Goal: Information Seeking & Learning: Learn about a topic

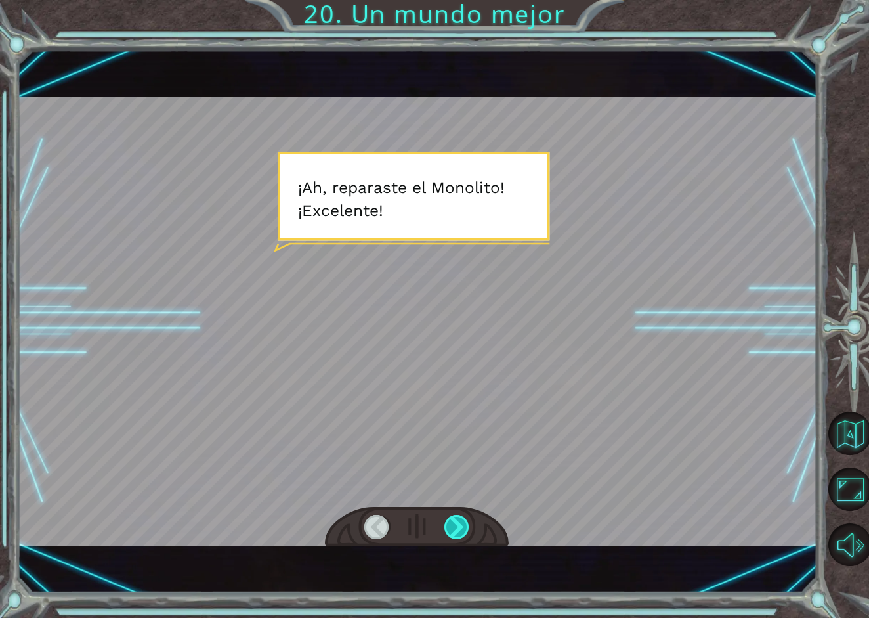
click at [451, 531] on div at bounding box center [457, 526] width 26 height 24
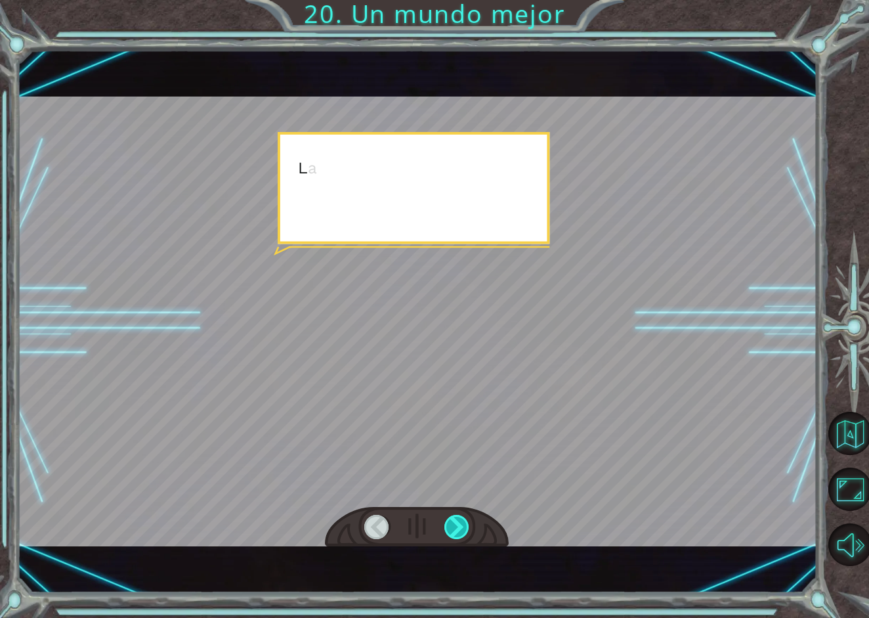
click at [451, 531] on div at bounding box center [457, 526] width 26 height 24
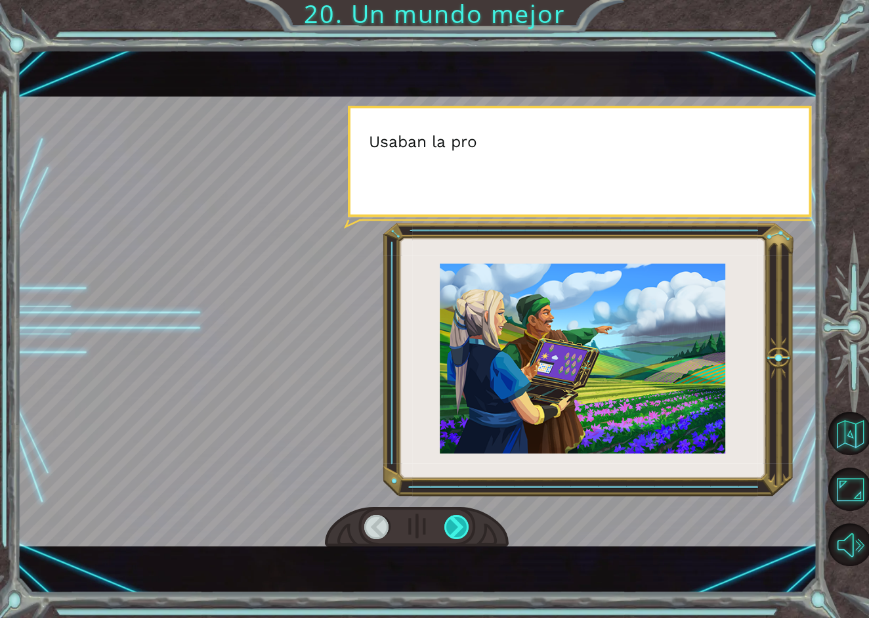
click at [448, 520] on div at bounding box center [457, 526] width 26 height 24
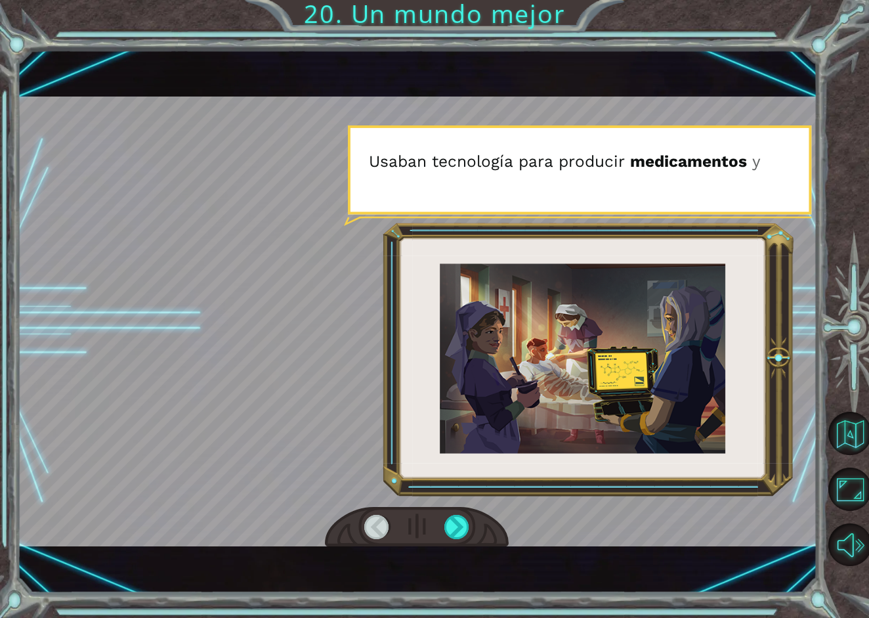
click at [383, 517] on div at bounding box center [377, 526] width 26 height 24
click at [463, 528] on div at bounding box center [457, 526] width 26 height 24
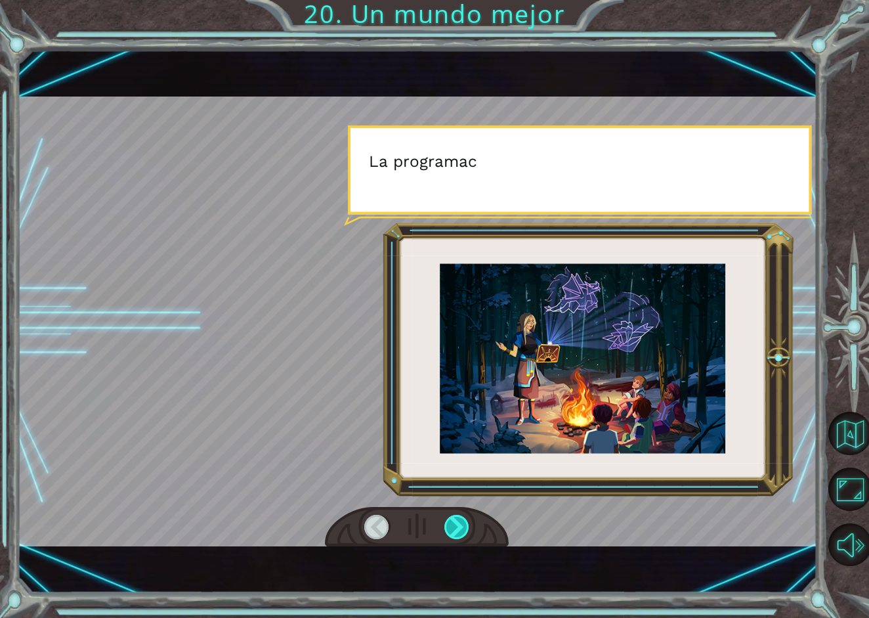
click at [463, 528] on div at bounding box center [457, 526] width 26 height 24
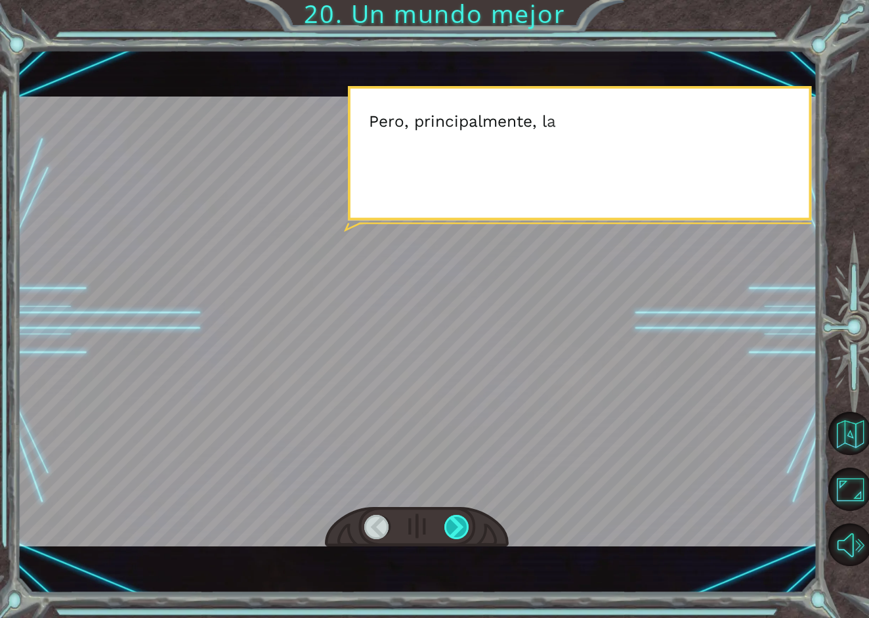
click at [463, 528] on div at bounding box center [457, 526] width 26 height 24
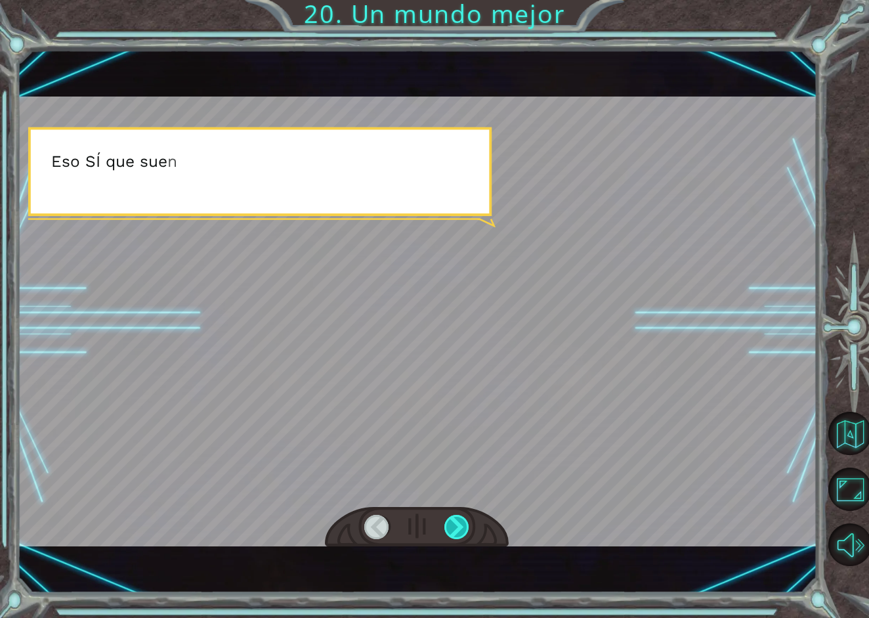
click at [463, 528] on div at bounding box center [457, 526] width 26 height 24
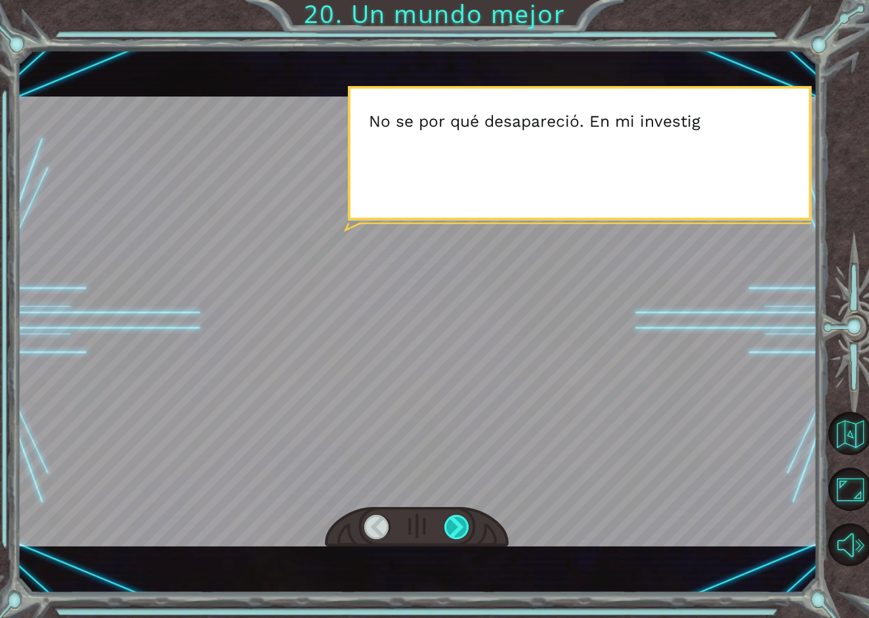
click at [463, 528] on div at bounding box center [457, 526] width 26 height 24
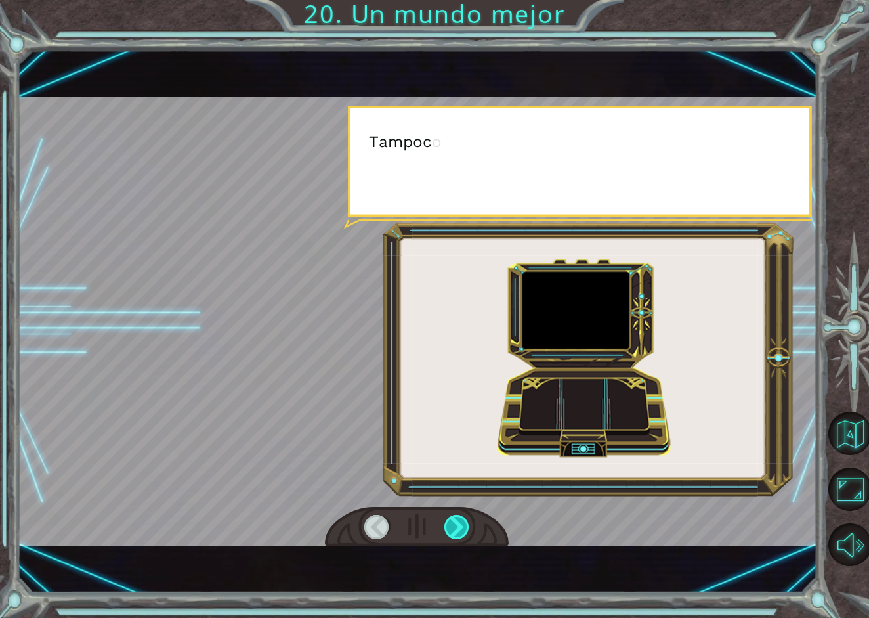
click at [463, 528] on div at bounding box center [457, 526] width 26 height 24
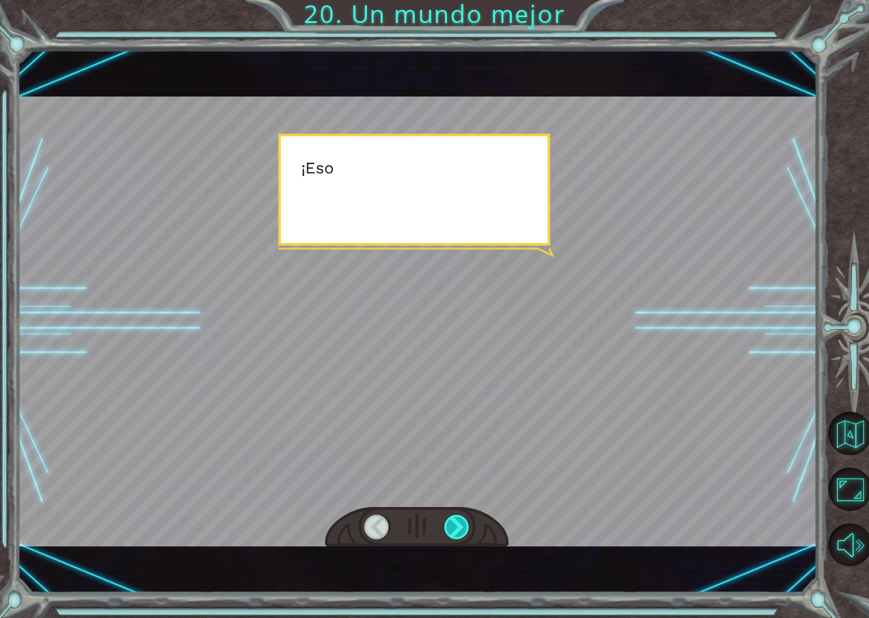
click at [463, 528] on div at bounding box center [457, 526] width 26 height 24
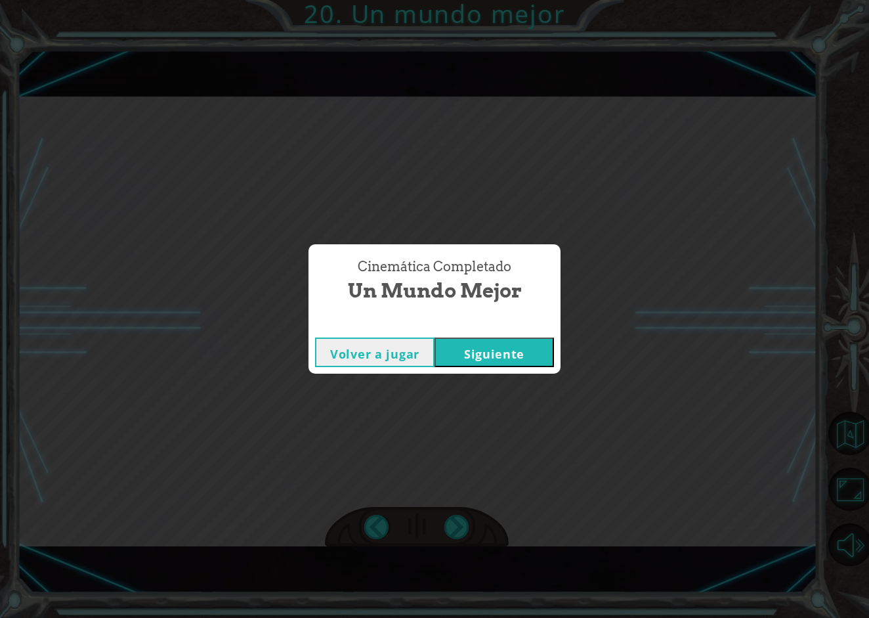
click at [507, 354] on button "Siguiente" at bounding box center [493, 352] width 119 height 30
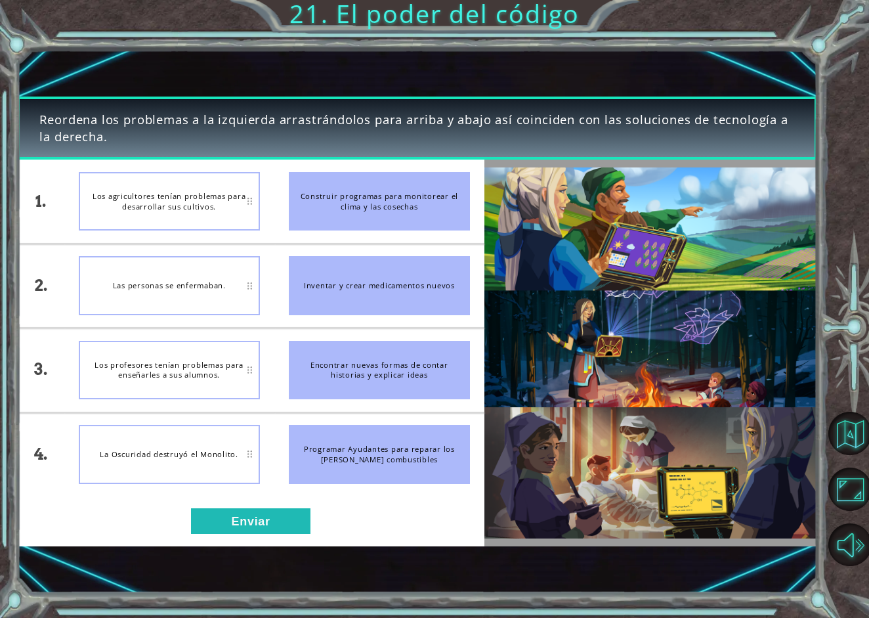
drag, startPoint x: 350, startPoint y: 275, endPoint x: 226, endPoint y: 274, distance: 124.0
click at [225, 274] on div "1. 2. 3. 4. Los agricultores tenían problemas para desarrollar sus cultivos. La…" at bounding box center [250, 327] width 467 height 336
click at [311, 321] on li "Inventar y crear medicamentos nuevos" at bounding box center [379, 285] width 210 height 83
click at [283, 522] on button "Enviar" at bounding box center [250, 521] width 119 height 26
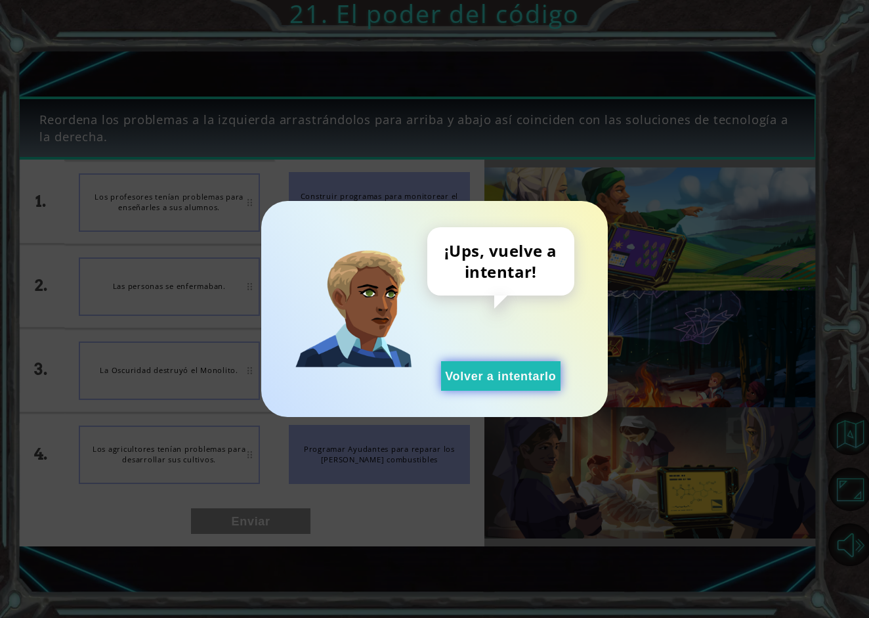
click at [512, 364] on button "Volver a intentarlo" at bounding box center [500, 376] width 119 height 30
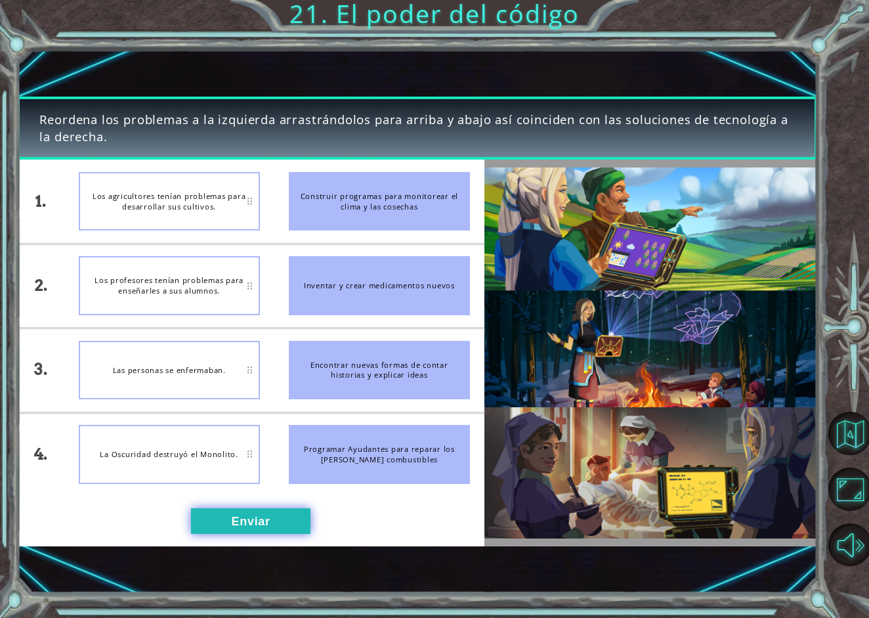
click at [288, 508] on button "Enviar" at bounding box center [250, 521] width 119 height 26
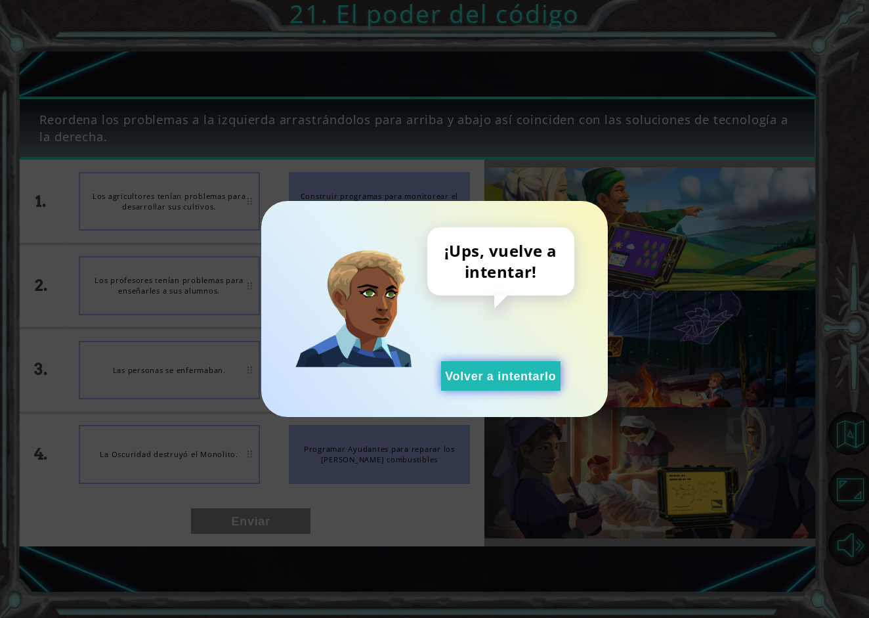
click at [520, 378] on button "Volver a intentarlo" at bounding box center [500, 376] width 119 height 30
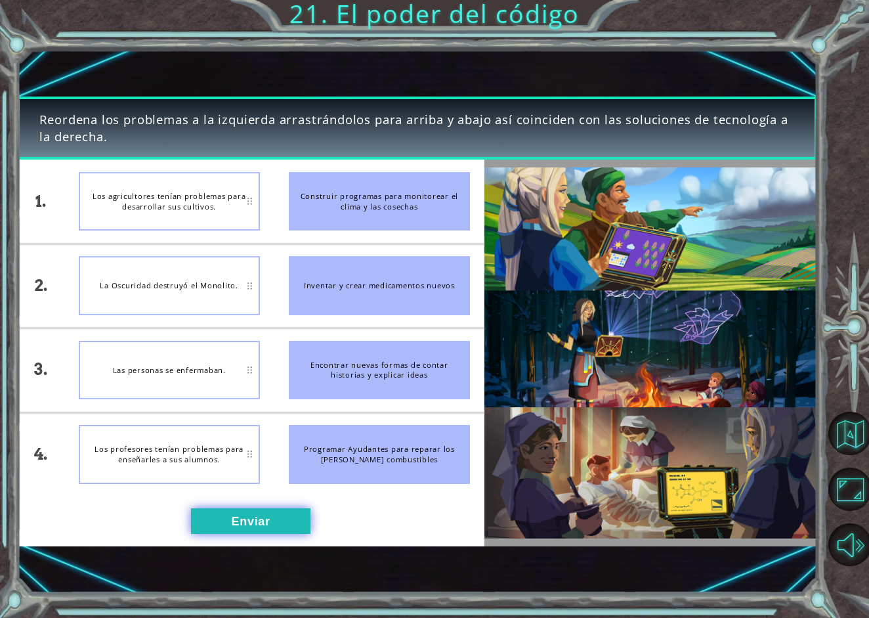
click at [261, 520] on button "Enviar" at bounding box center [250, 521] width 119 height 26
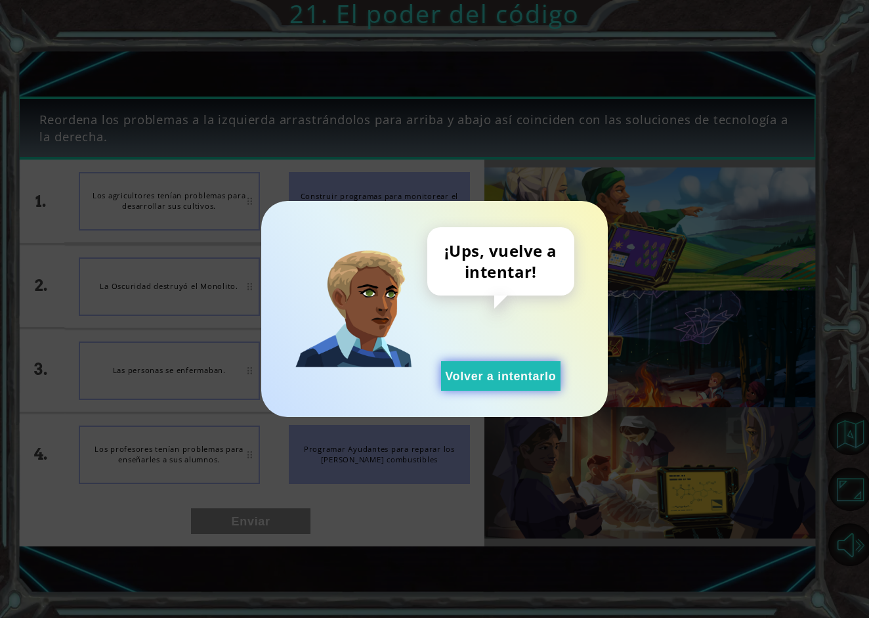
click at [519, 382] on button "Volver a intentarlo" at bounding box center [500, 376] width 119 height 30
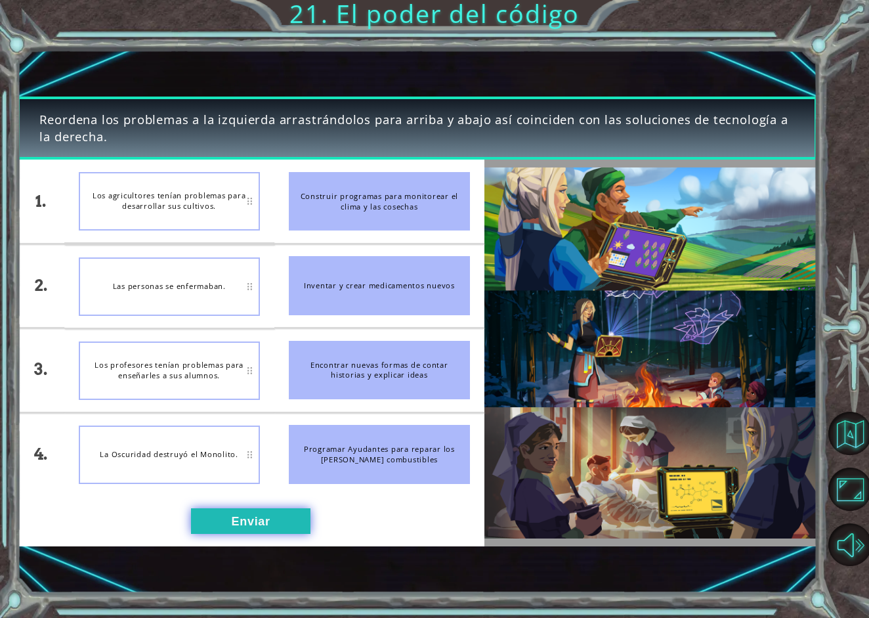
click at [285, 528] on button "Enviar" at bounding box center [250, 521] width 119 height 26
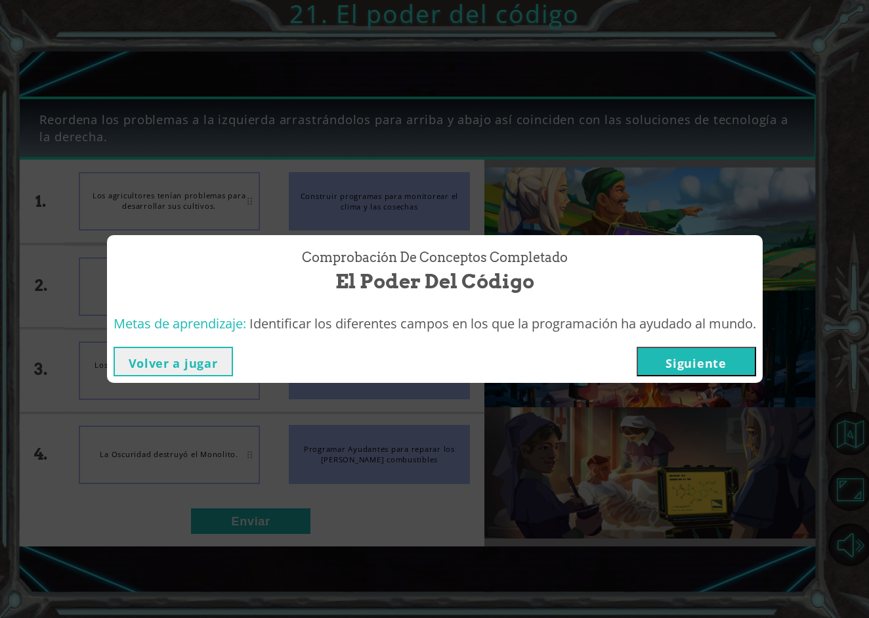
click at [693, 354] on button "Siguiente" at bounding box center [696, 361] width 119 height 30
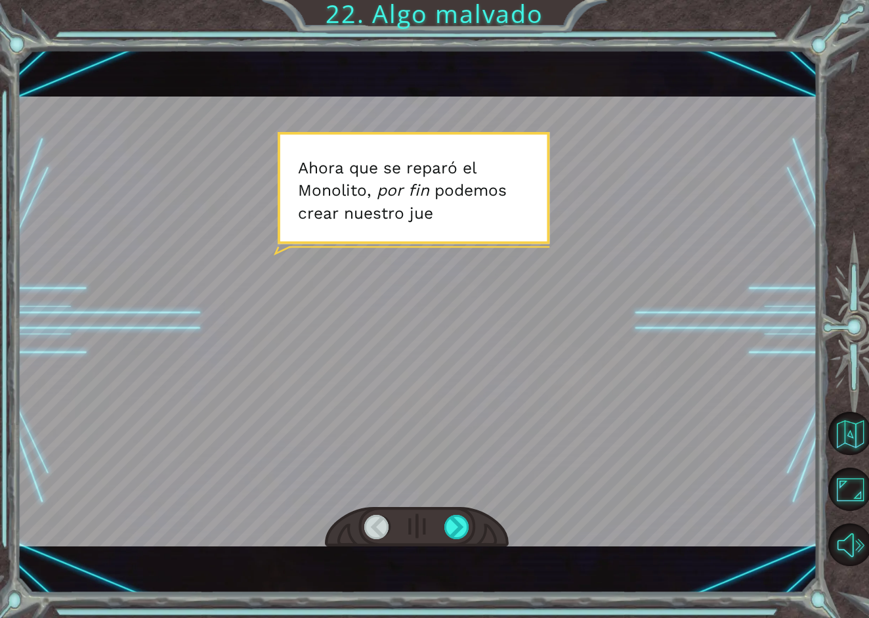
click at [461, 541] on div at bounding box center [417, 527] width 184 height 41
click at [442, 519] on div at bounding box center [417, 527] width 184 height 41
click at [455, 523] on div at bounding box center [457, 526] width 26 height 24
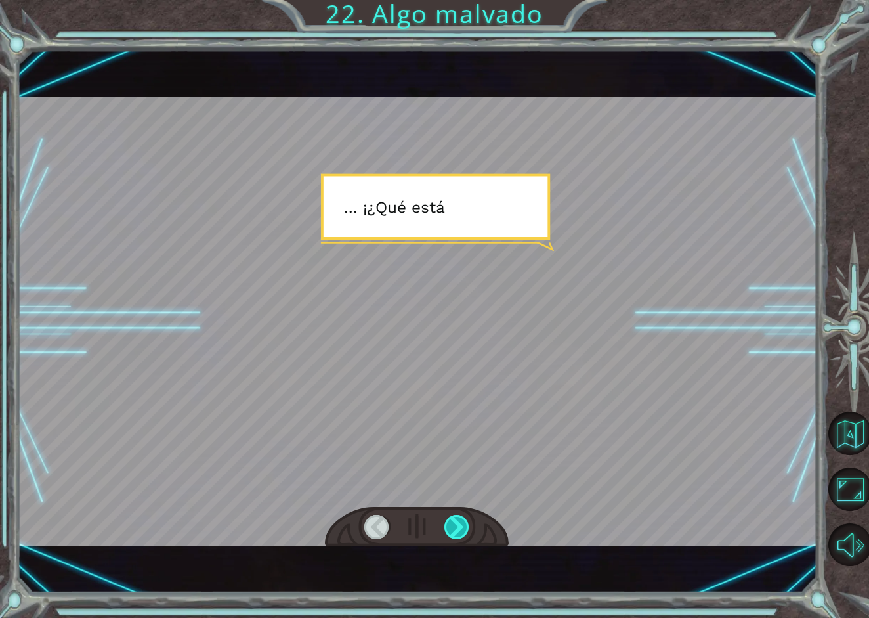
click at [455, 523] on div at bounding box center [457, 526] width 26 height 24
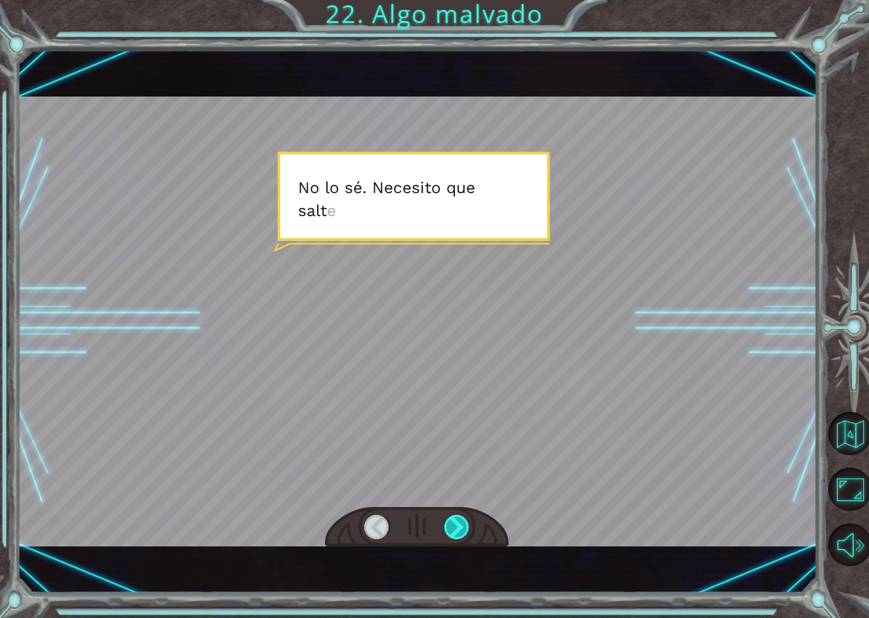
click at [455, 523] on div at bounding box center [457, 526] width 26 height 24
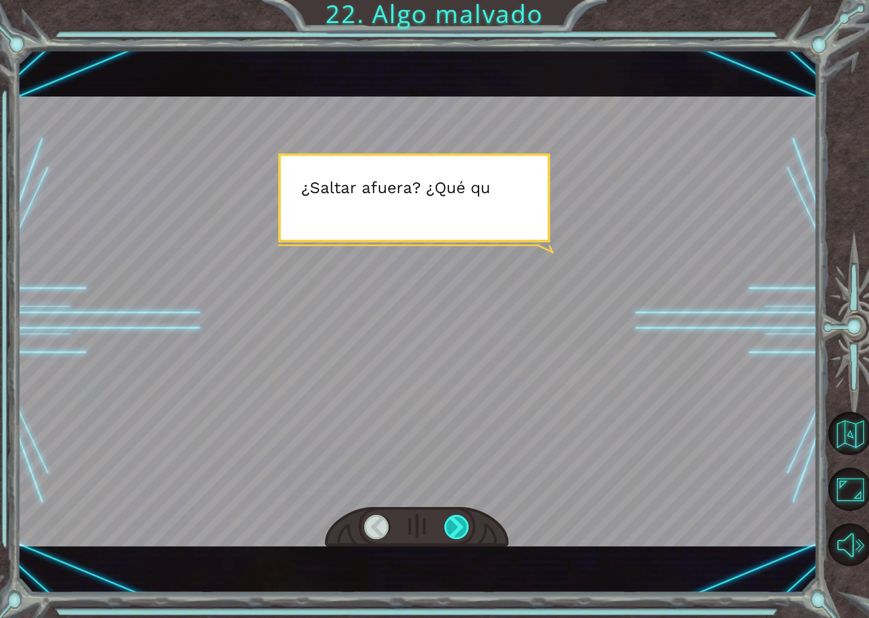
click at [455, 523] on div at bounding box center [457, 526] width 26 height 24
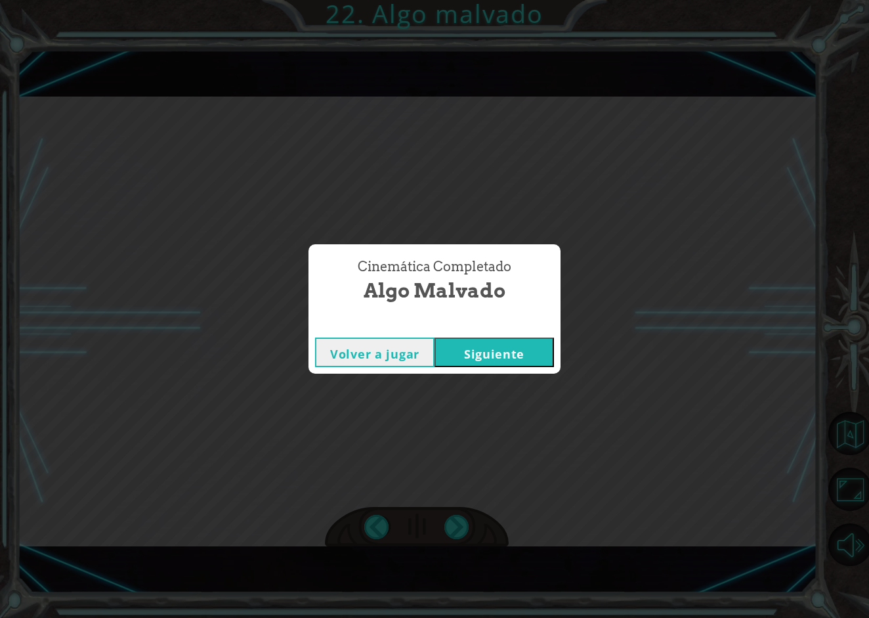
click at [492, 360] on button "Siguiente" at bounding box center [493, 352] width 119 height 30
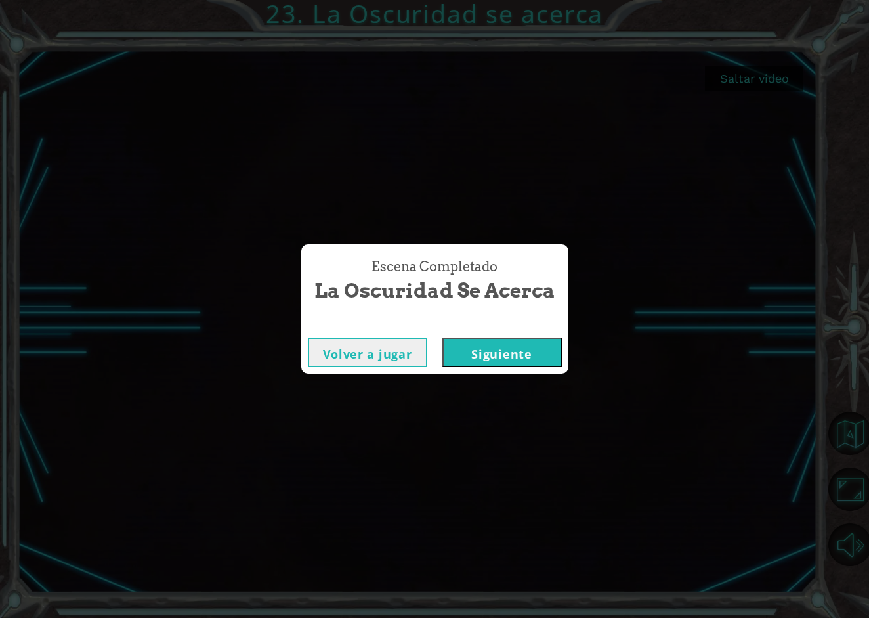
click at [516, 348] on button "Siguiente" at bounding box center [501, 352] width 119 height 30
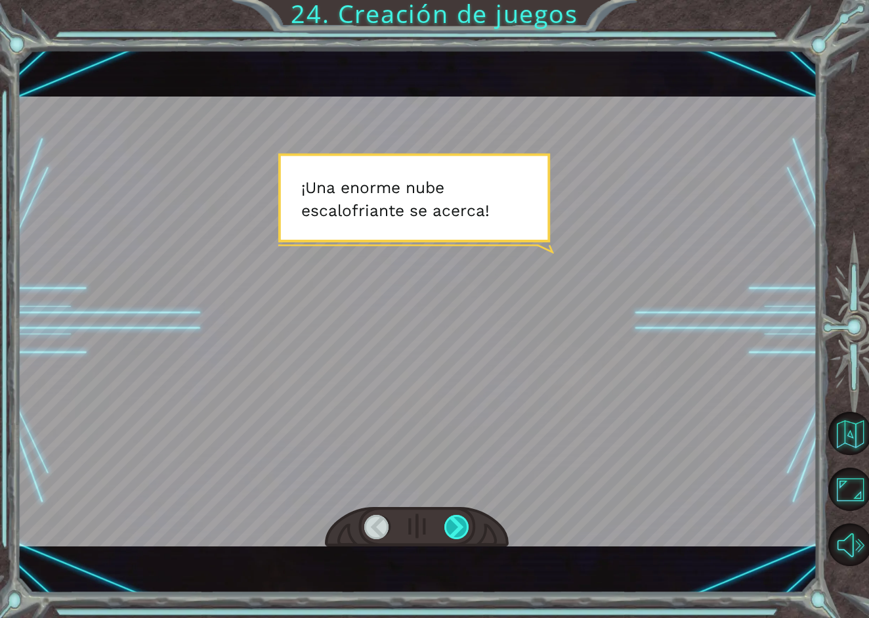
click at [461, 534] on div at bounding box center [457, 526] width 26 height 24
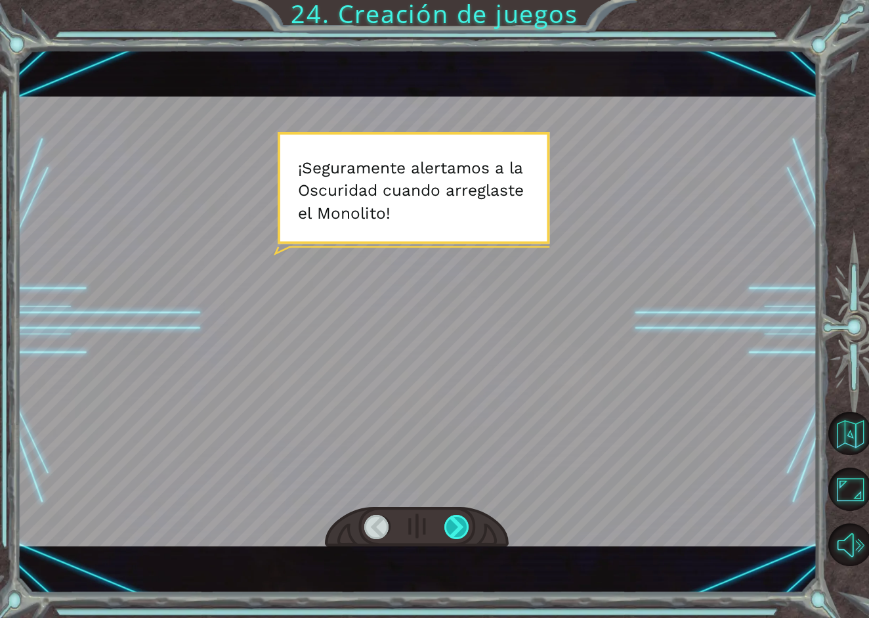
click at [461, 534] on div at bounding box center [457, 526] width 26 height 24
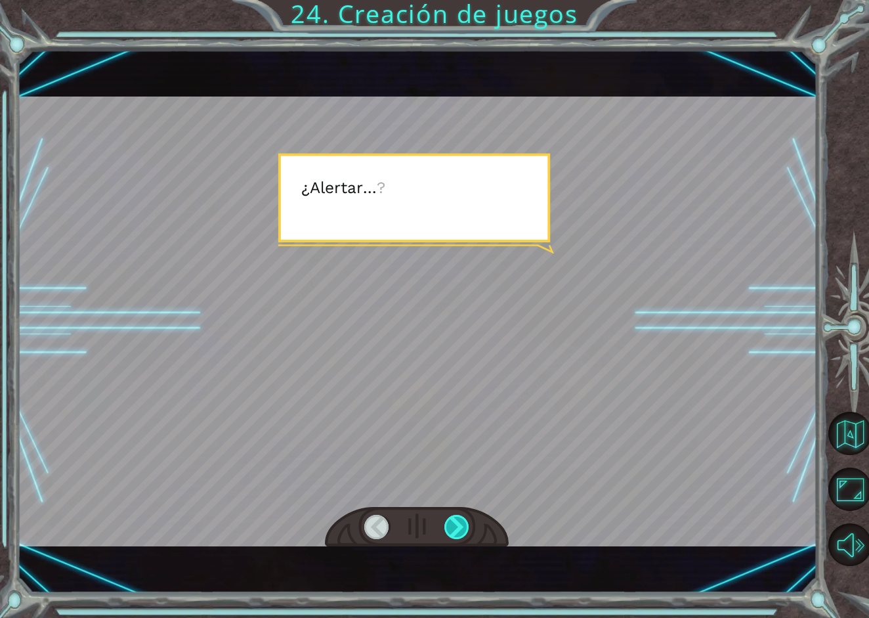
click at [461, 534] on div at bounding box center [457, 526] width 26 height 24
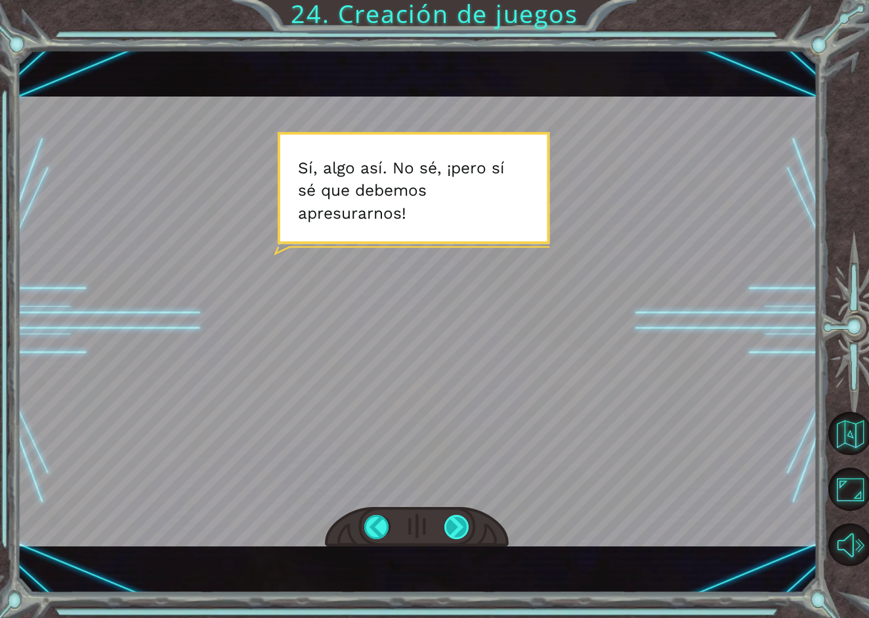
click at [450, 534] on div at bounding box center [457, 526] width 26 height 24
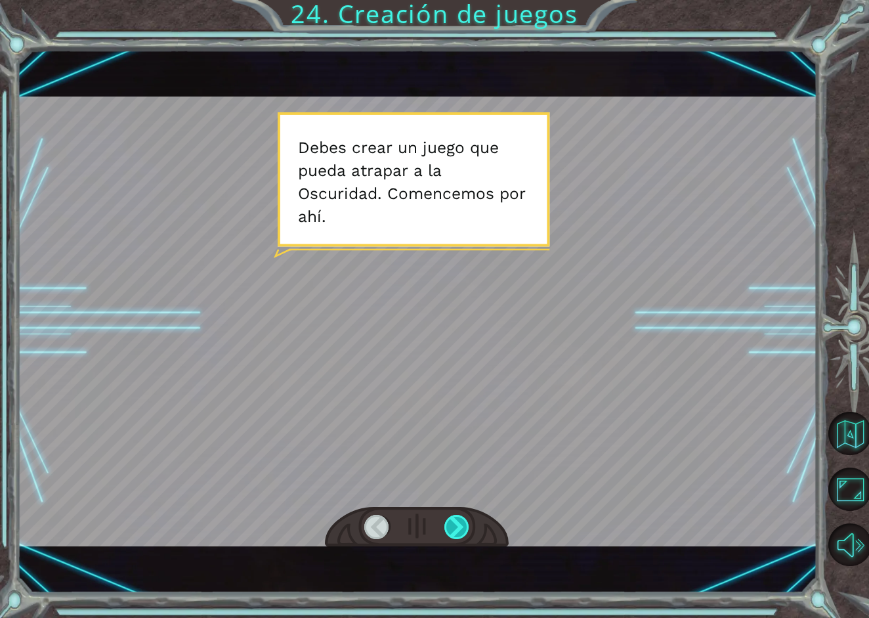
click at [468, 521] on div at bounding box center [457, 526] width 26 height 24
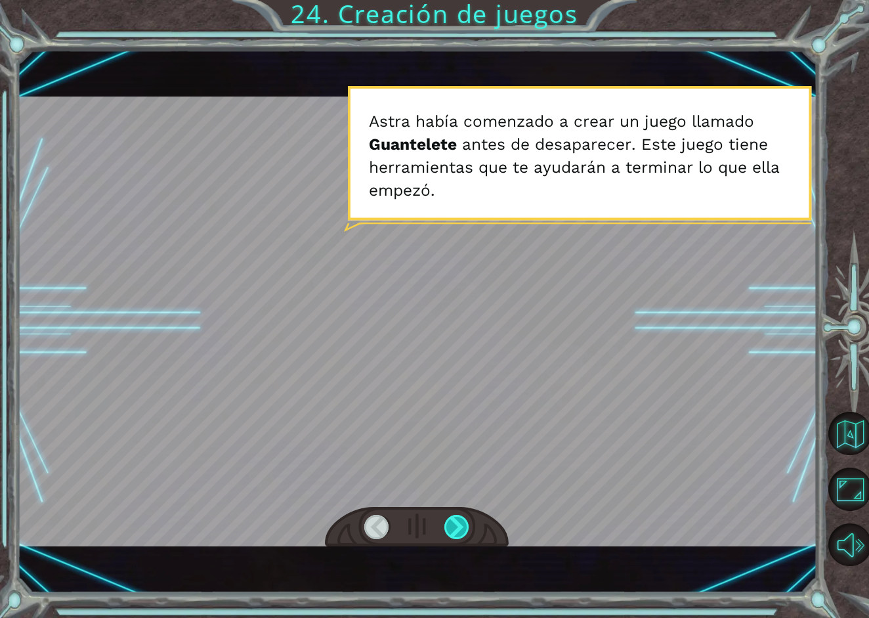
click at [468, 521] on div at bounding box center [457, 526] width 26 height 24
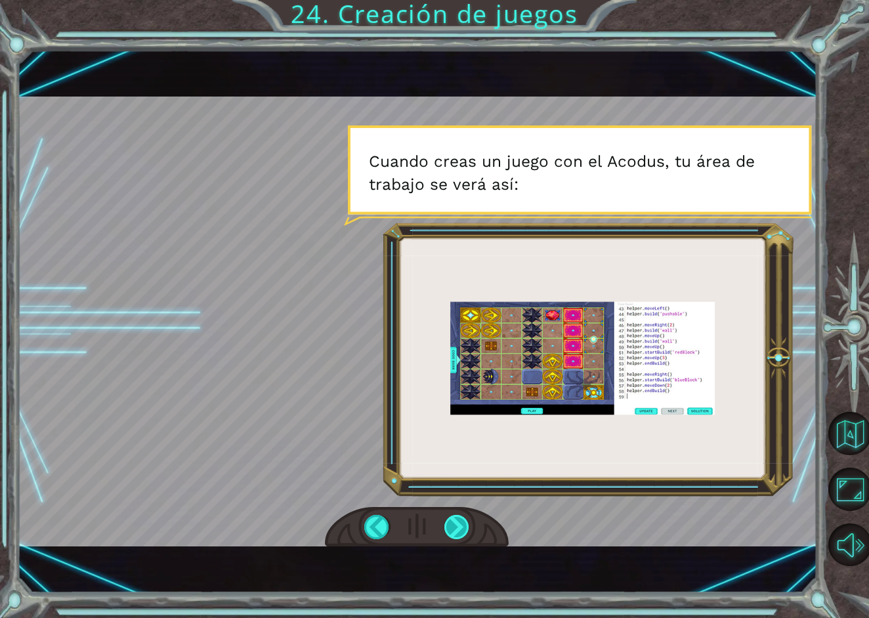
click at [468, 521] on div at bounding box center [457, 526] width 26 height 24
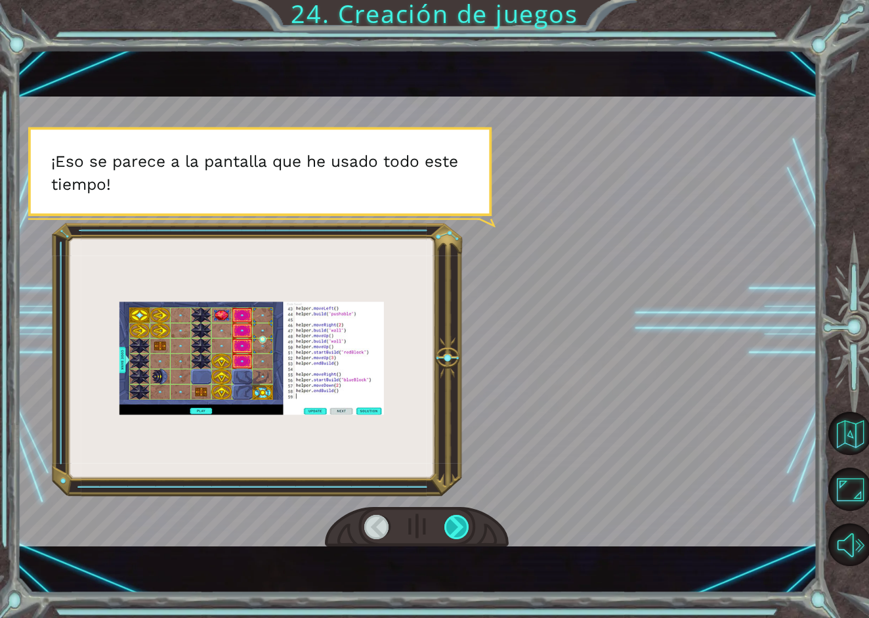
click at [468, 521] on div at bounding box center [457, 526] width 26 height 24
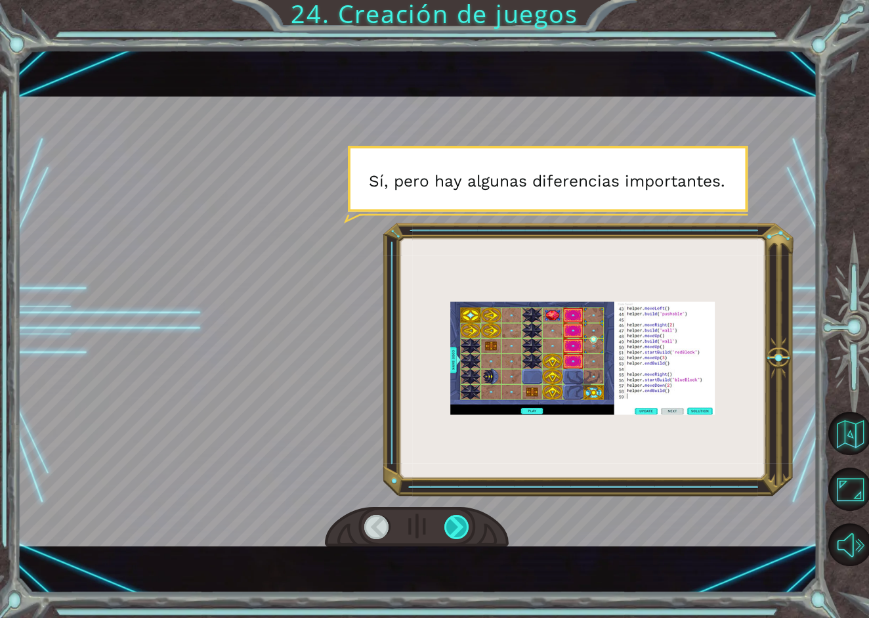
click at [468, 521] on div at bounding box center [457, 526] width 26 height 24
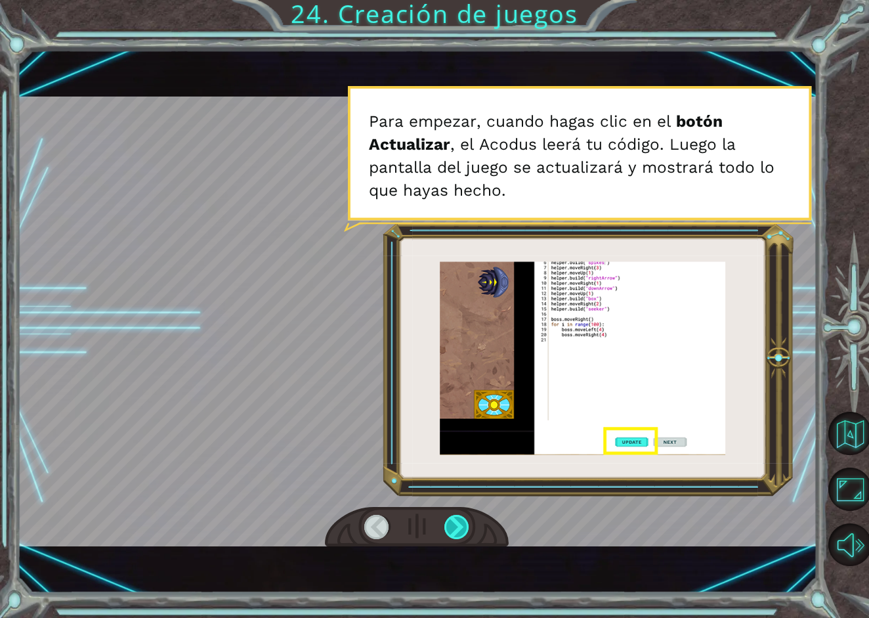
click at [468, 521] on div at bounding box center [457, 526] width 26 height 24
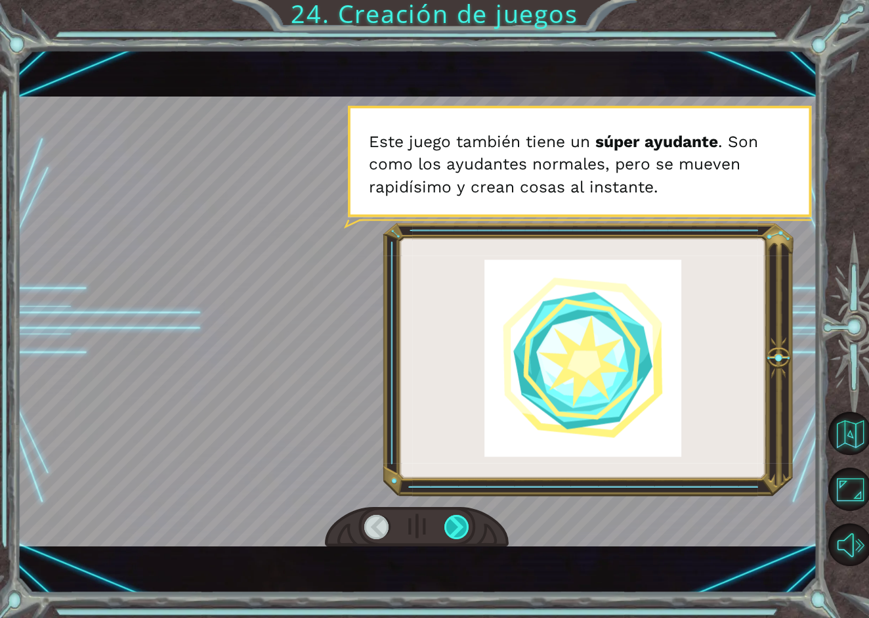
click at [468, 521] on div at bounding box center [457, 526] width 26 height 24
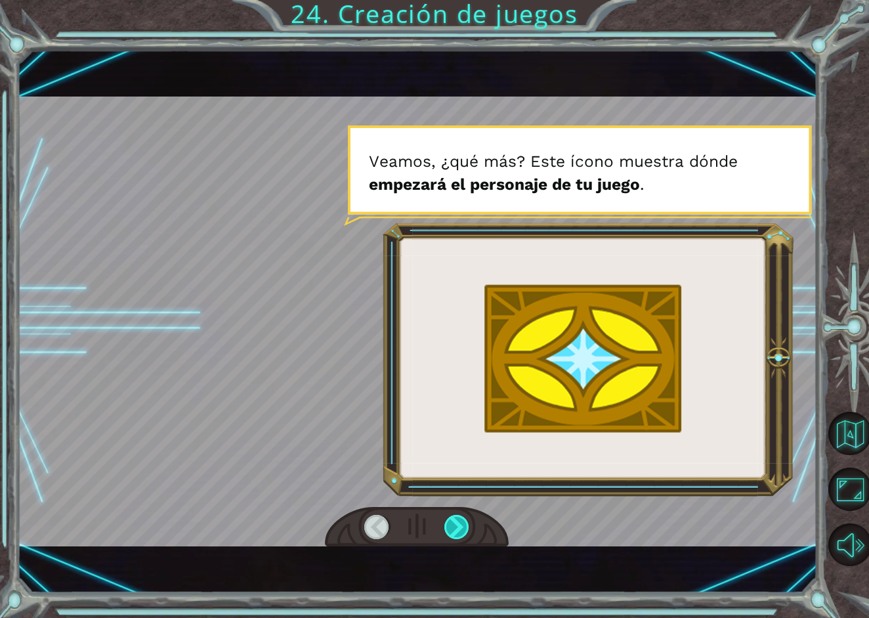
click at [456, 526] on div at bounding box center [457, 526] width 26 height 24
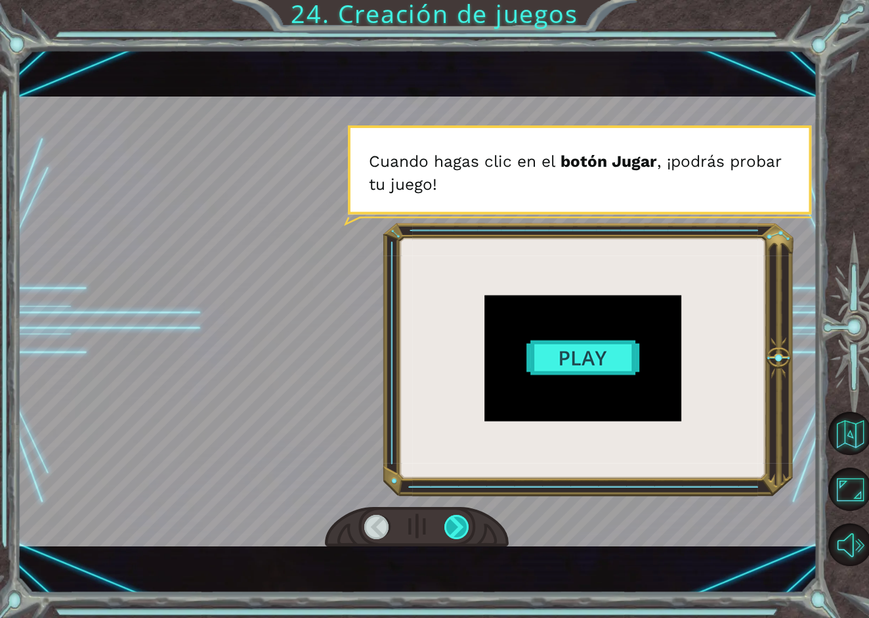
click at [456, 526] on div at bounding box center [457, 526] width 26 height 24
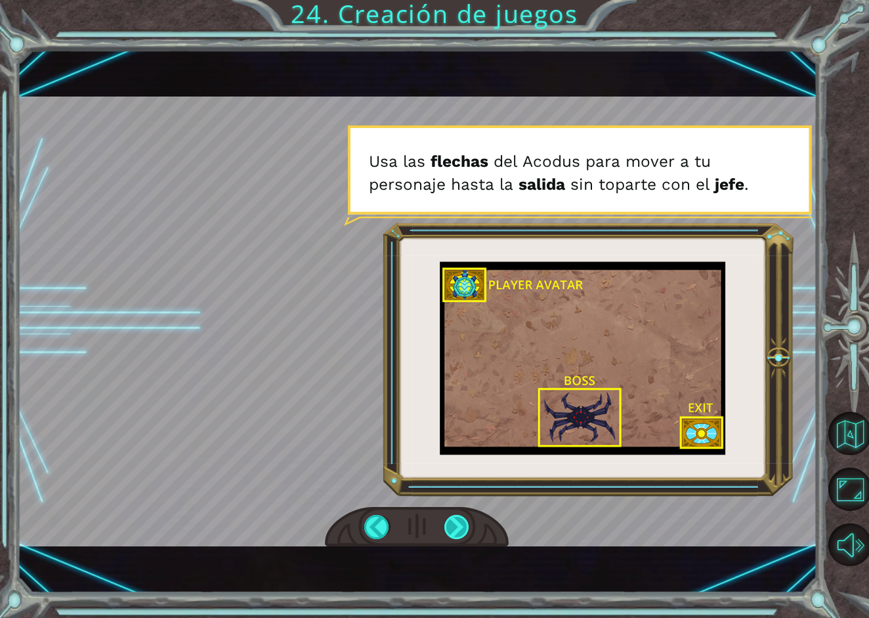
click at [456, 526] on div at bounding box center [457, 526] width 26 height 24
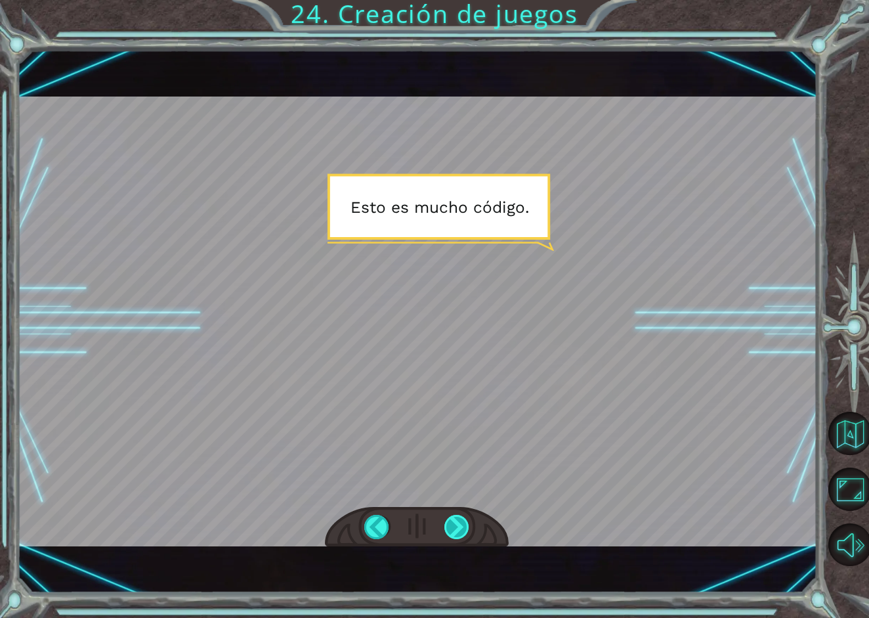
click at [456, 526] on div at bounding box center [457, 526] width 26 height 24
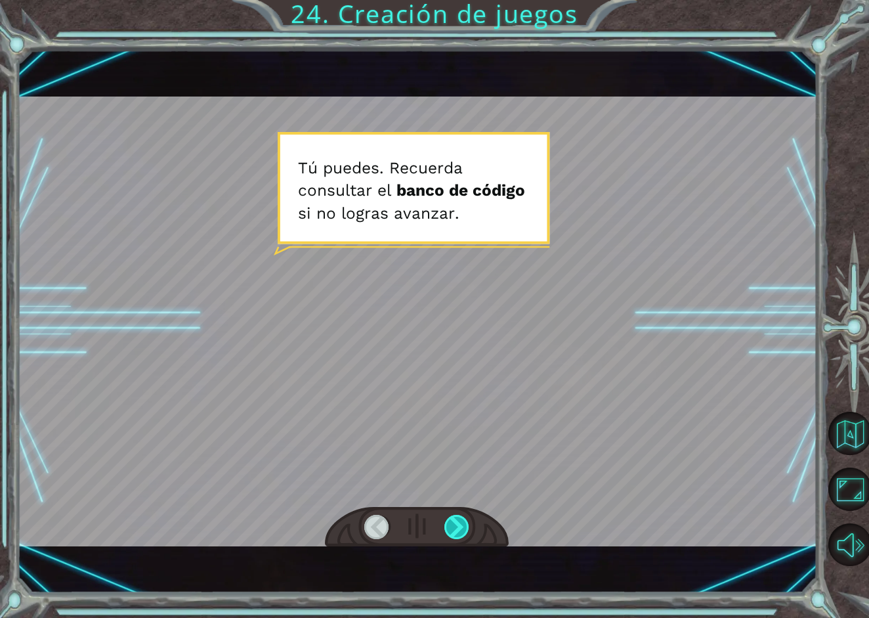
click at [456, 526] on div at bounding box center [457, 526] width 26 height 24
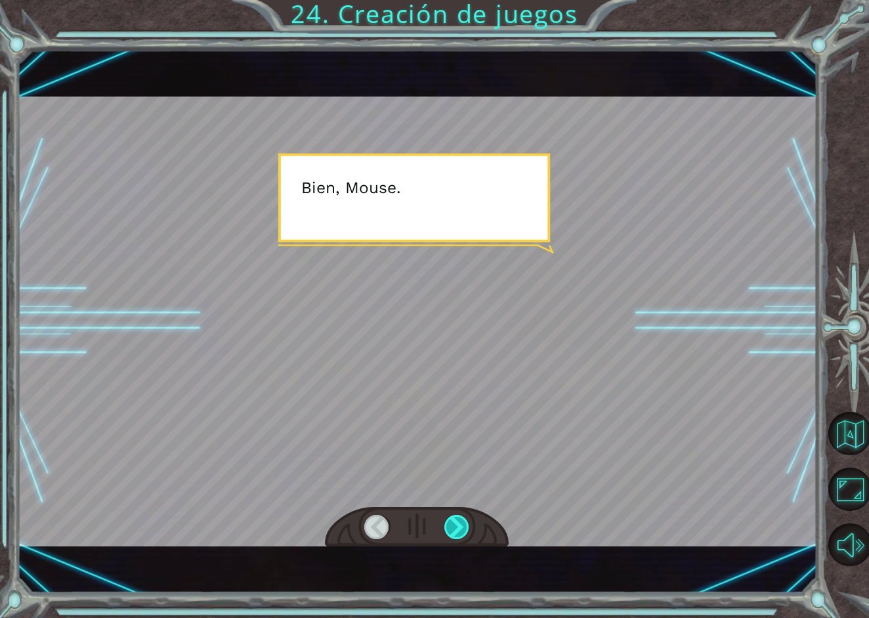
click at [456, 526] on div at bounding box center [457, 526] width 26 height 24
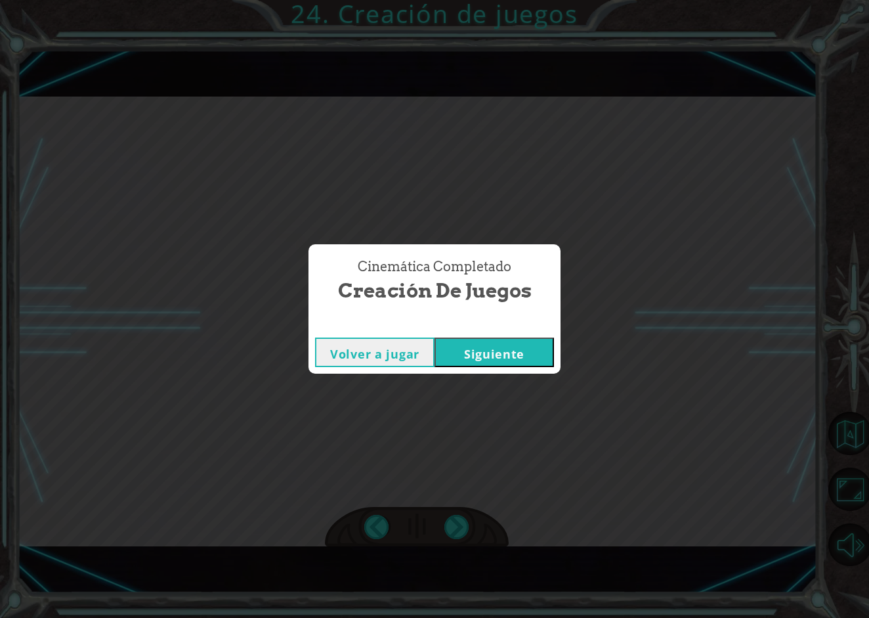
click at [473, 356] on button "Siguiente" at bounding box center [493, 352] width 119 height 30
